Goal: Task Accomplishment & Management: Manage account settings

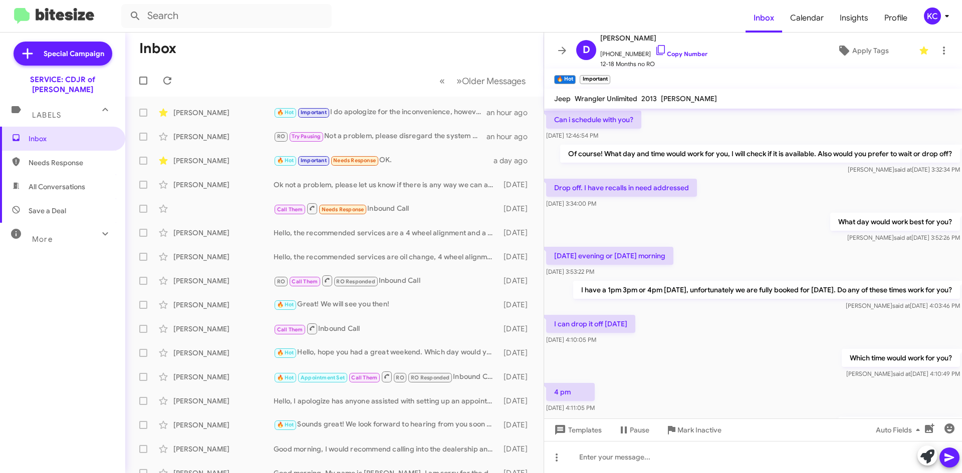
scroll to position [491, 0]
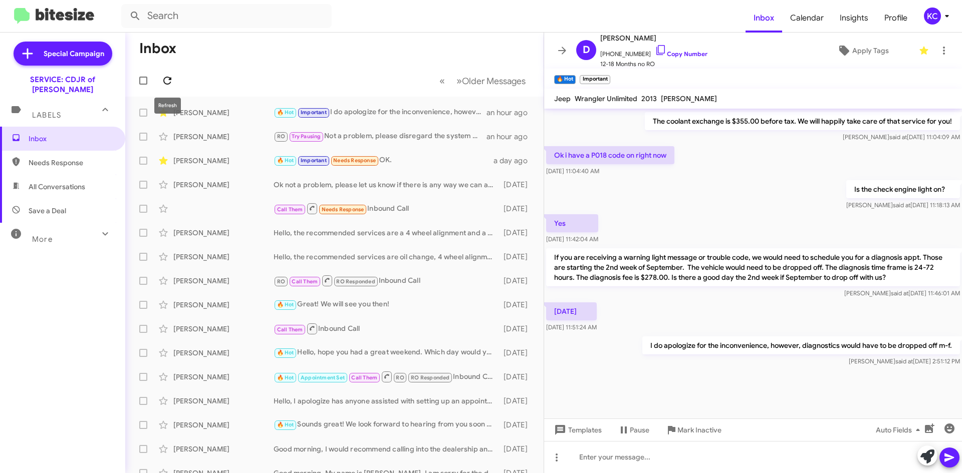
click at [166, 83] on icon at bounding box center [167, 81] width 12 height 12
click at [932, 12] on div "KC" at bounding box center [932, 16] width 17 height 17
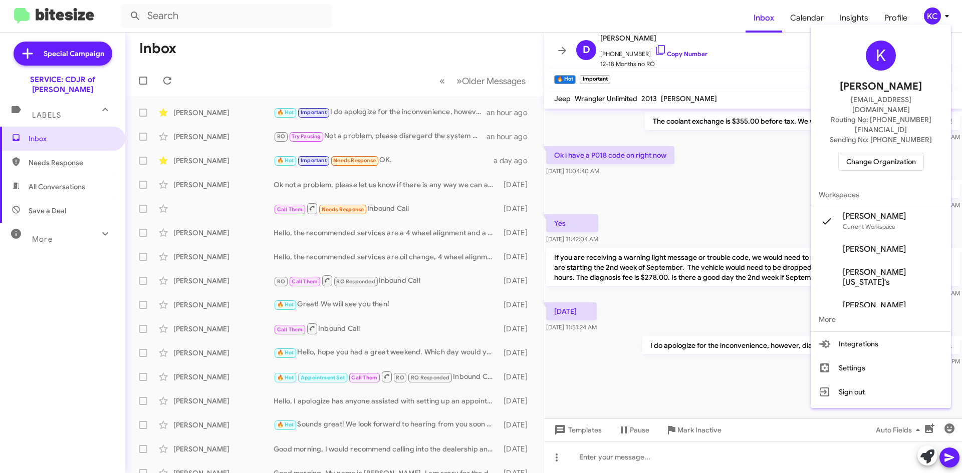
click at [893, 153] on span "Change Organization" at bounding box center [881, 161] width 70 height 17
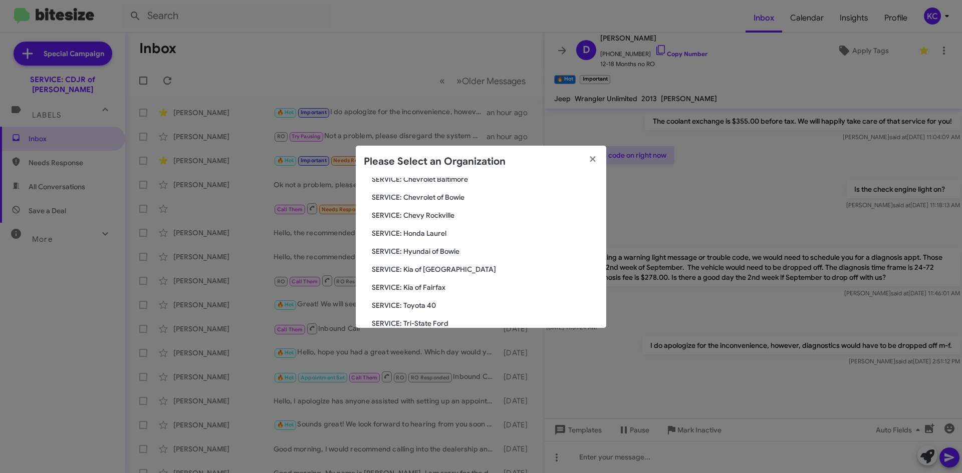
scroll to position [100, 0]
click at [441, 299] on span "SERVICE: Toyota 40" at bounding box center [485, 302] width 226 height 10
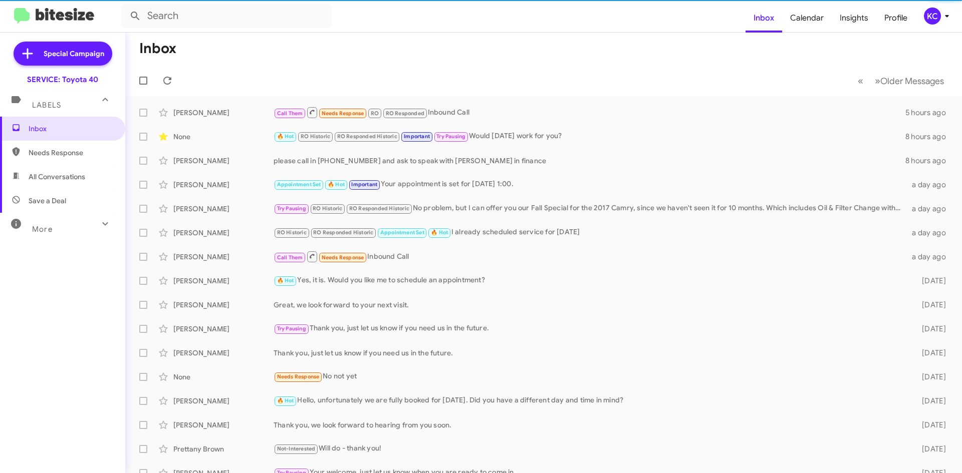
click at [927, 17] on div "KC" at bounding box center [932, 16] width 17 height 17
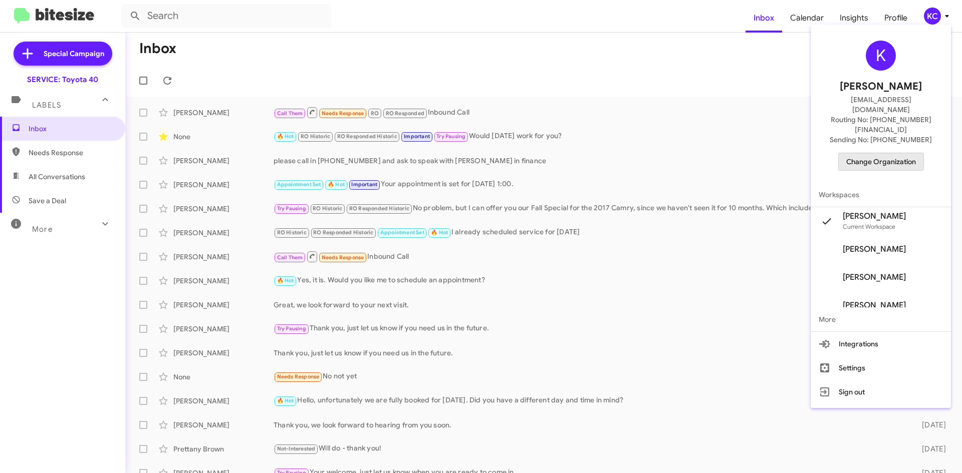
click at [869, 153] on span "Change Organization" at bounding box center [881, 161] width 70 height 17
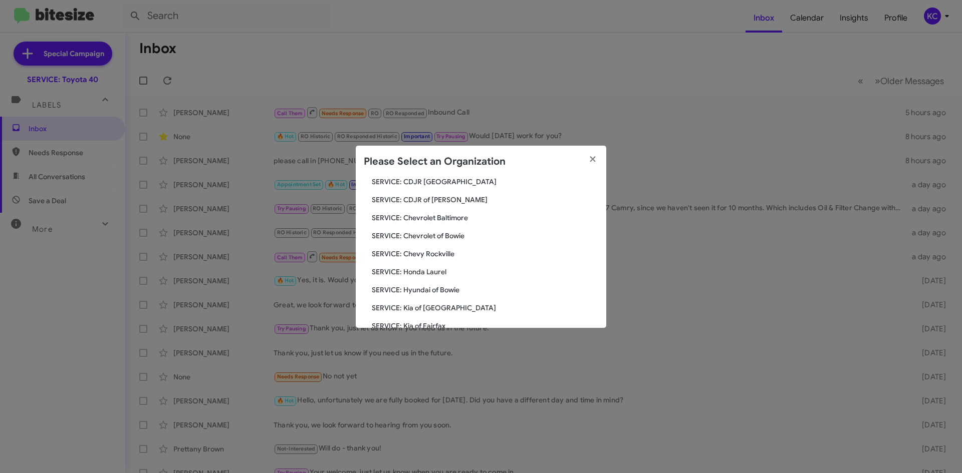
scroll to position [100, 0]
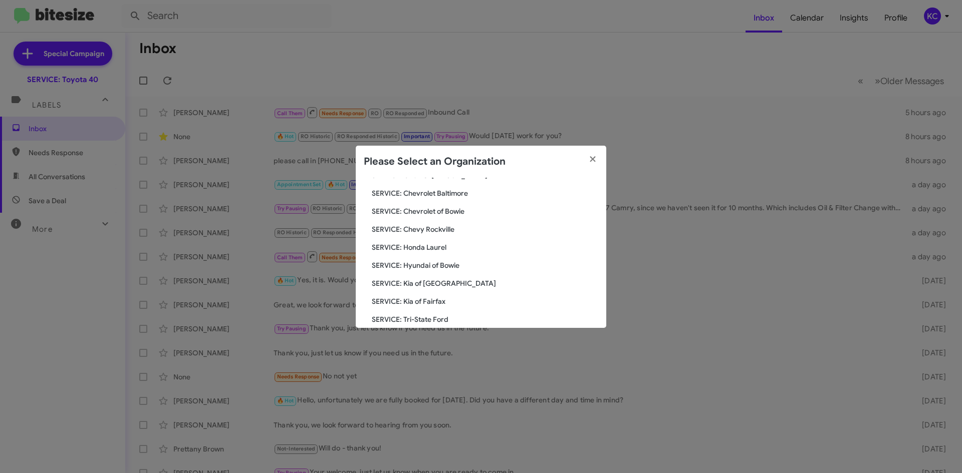
click at [446, 266] on span "SERVICE: Hyundai of Bowie" at bounding box center [485, 265] width 226 height 10
